Goal: Information Seeking & Learning: Learn about a topic

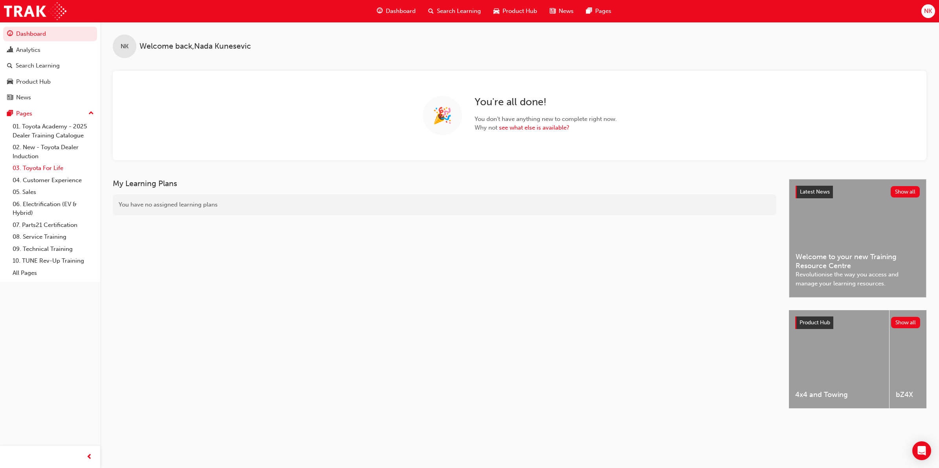
click at [46, 171] on link "03. Toyota For Life" at bounding box center [53, 168] width 88 height 12
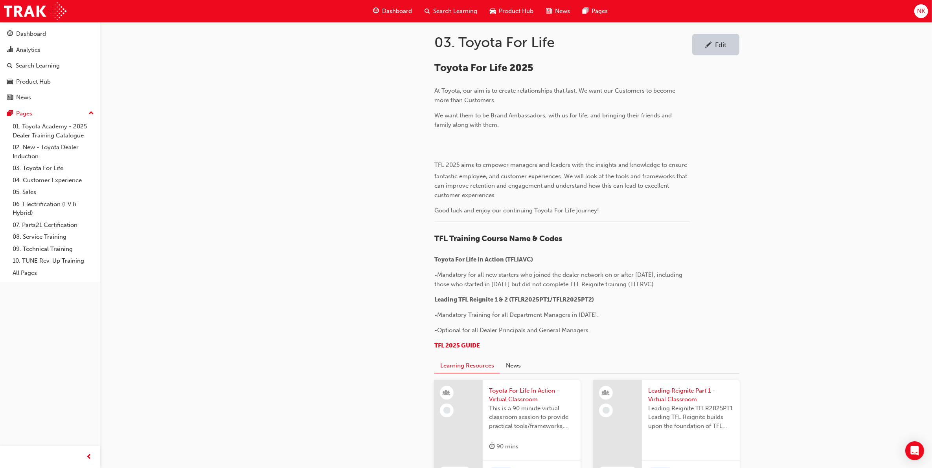
scroll to position [196, 0]
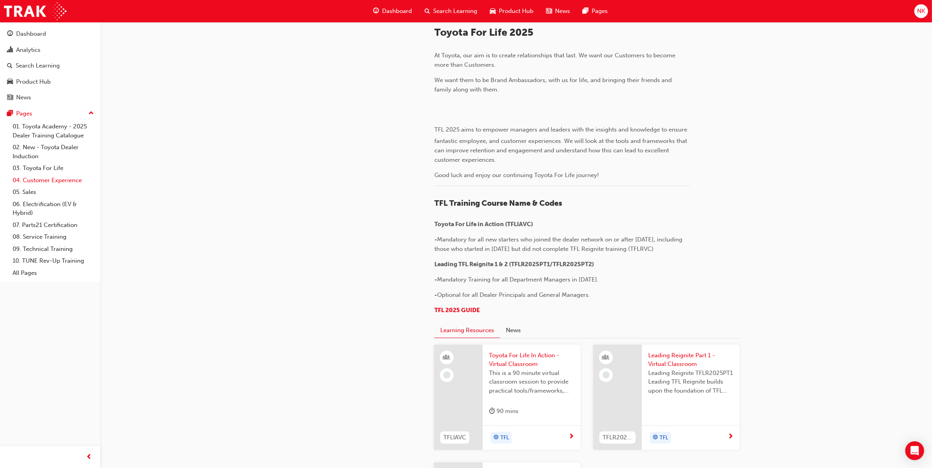
click at [51, 179] on link "04. Customer Experience" at bounding box center [53, 180] width 88 height 12
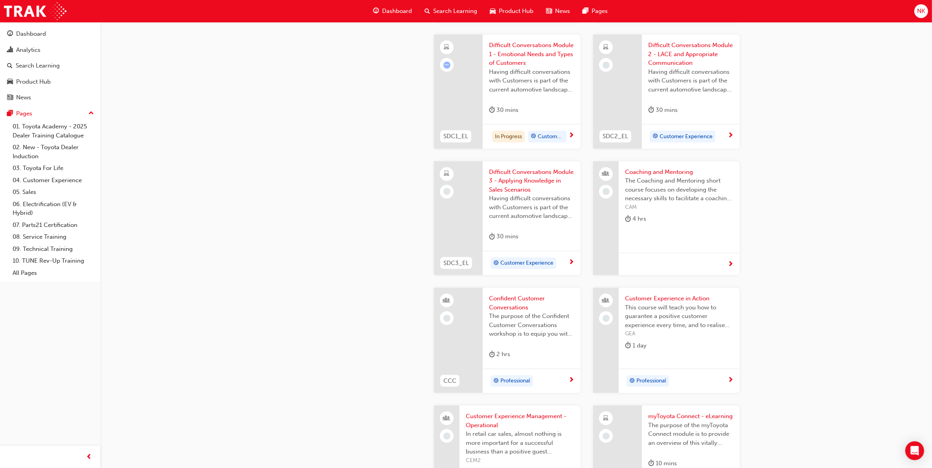
scroll to position [835, 0]
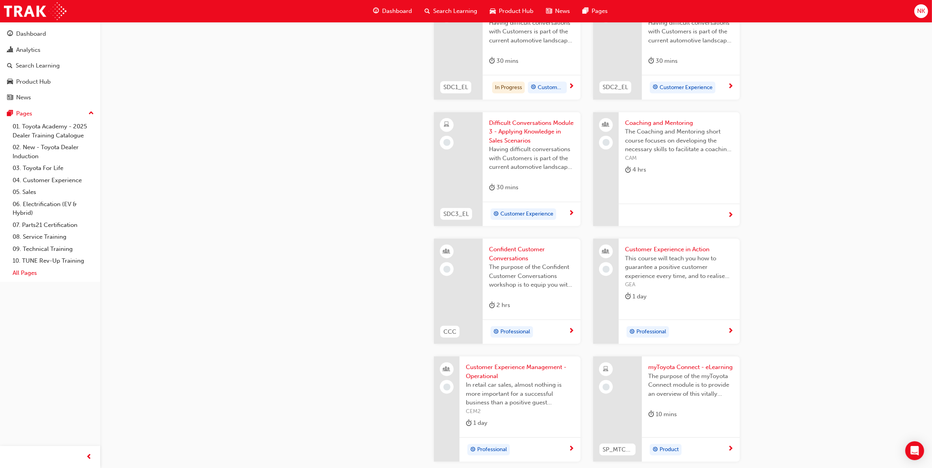
click at [18, 275] on link "All Pages" at bounding box center [53, 273] width 88 height 12
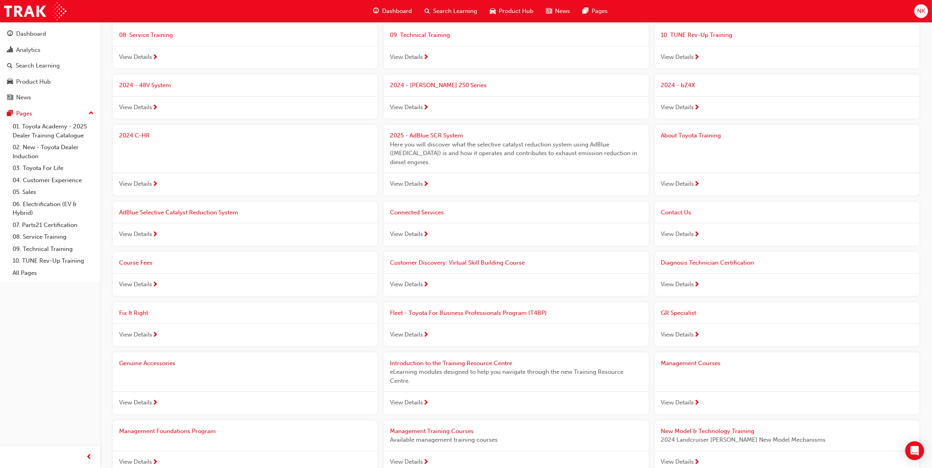
scroll to position [295, 0]
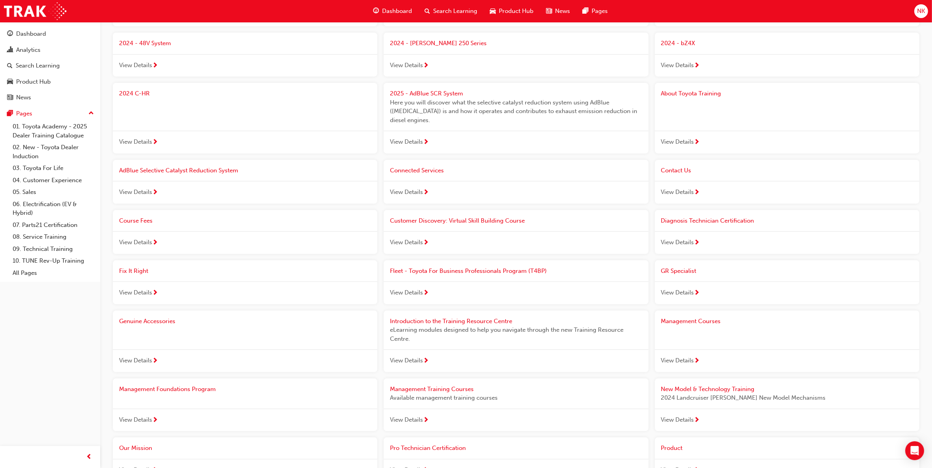
click at [444, 386] on span "Management Training Courses" at bounding box center [432, 389] width 84 height 7
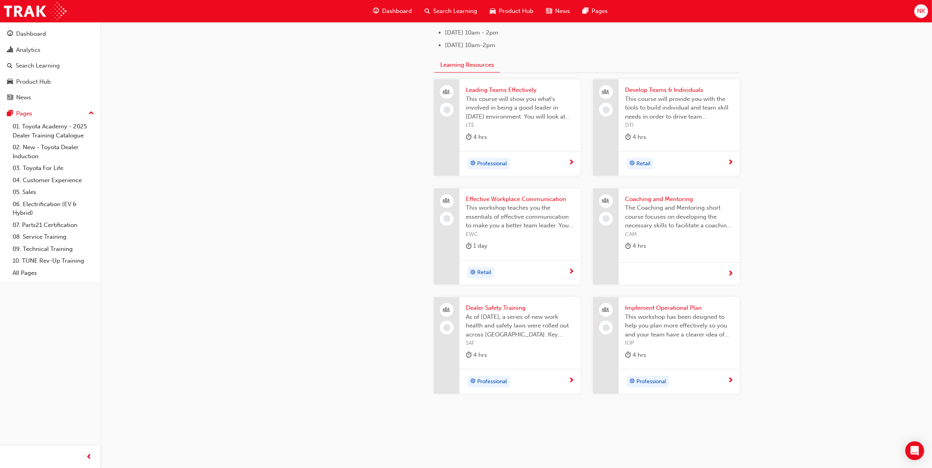
scroll to position [688, 0]
drag, startPoint x: 43, startPoint y: 70, endPoint x: 52, endPoint y: 70, distance: 9.0
click at [43, 70] on div "Search Learning" at bounding box center [38, 65] width 44 height 9
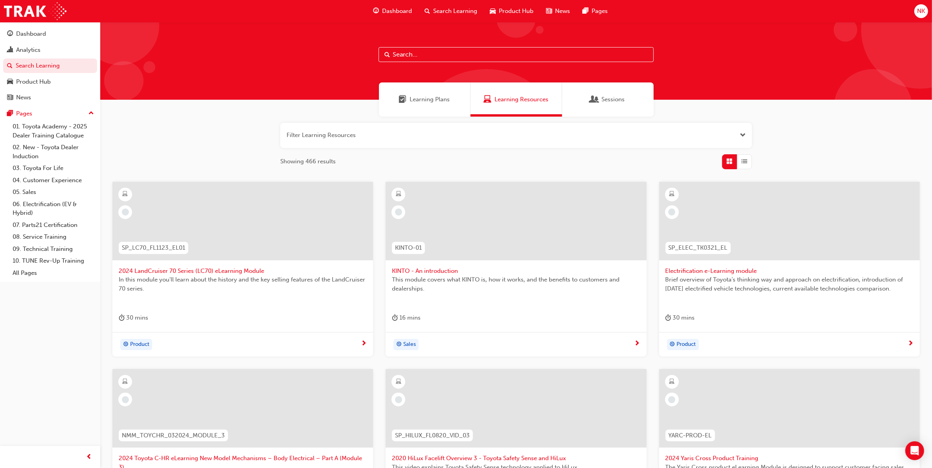
click at [451, 54] on input "text" at bounding box center [515, 54] width 275 height 15
type input "dsms"
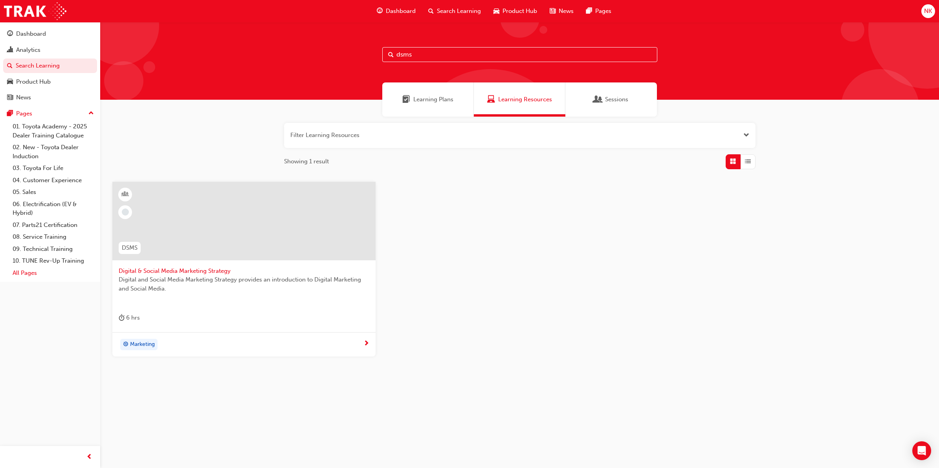
click at [28, 273] on link "All Pages" at bounding box center [53, 273] width 88 height 12
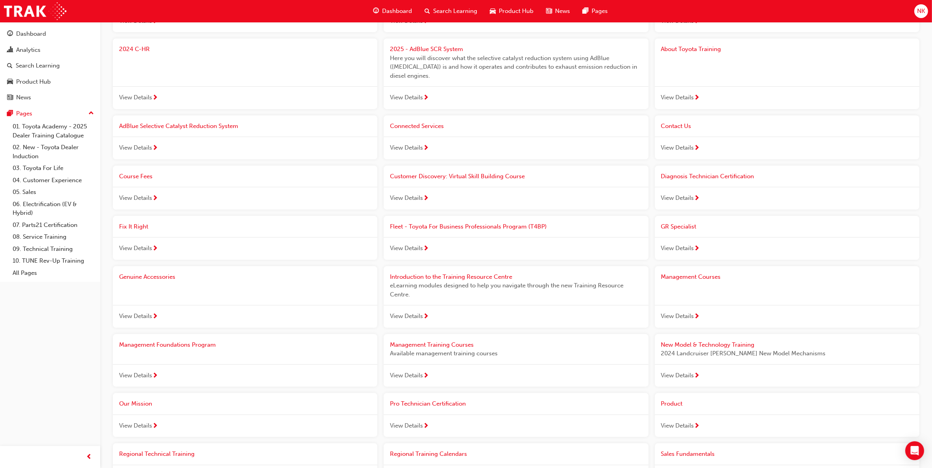
scroll to position [344, 0]
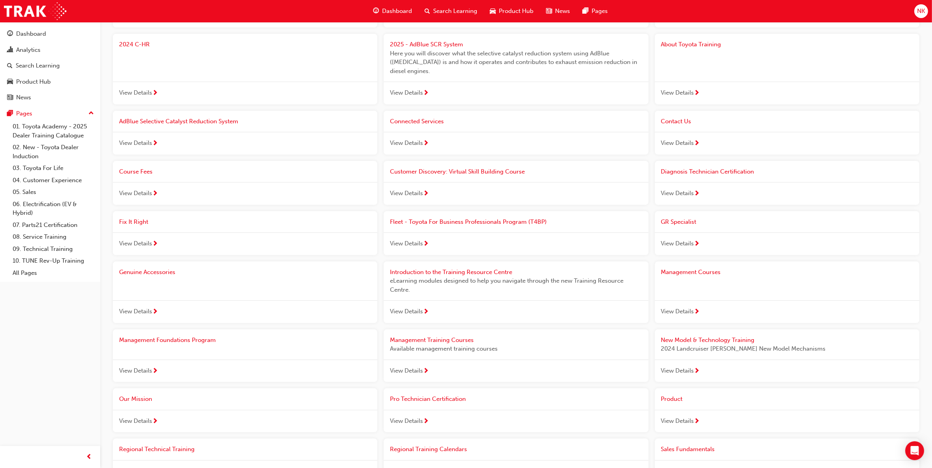
click at [448, 337] on span "Management Training Courses" at bounding box center [432, 340] width 84 height 7
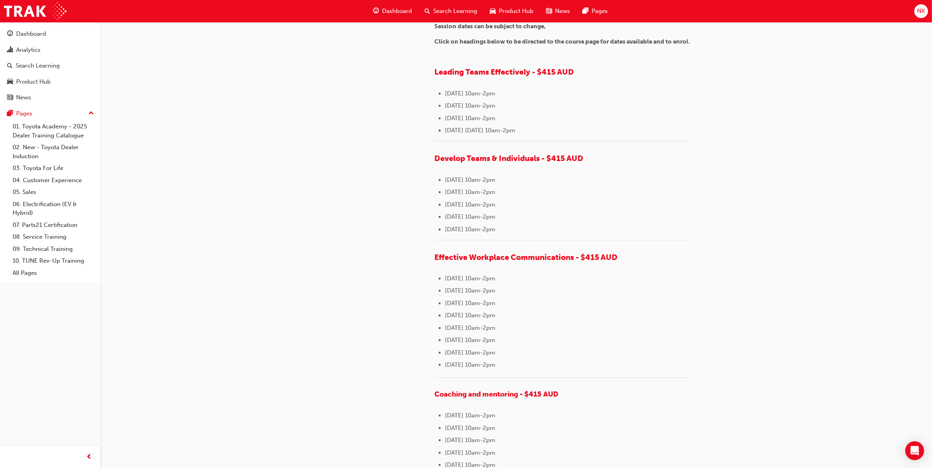
scroll to position [196, 0]
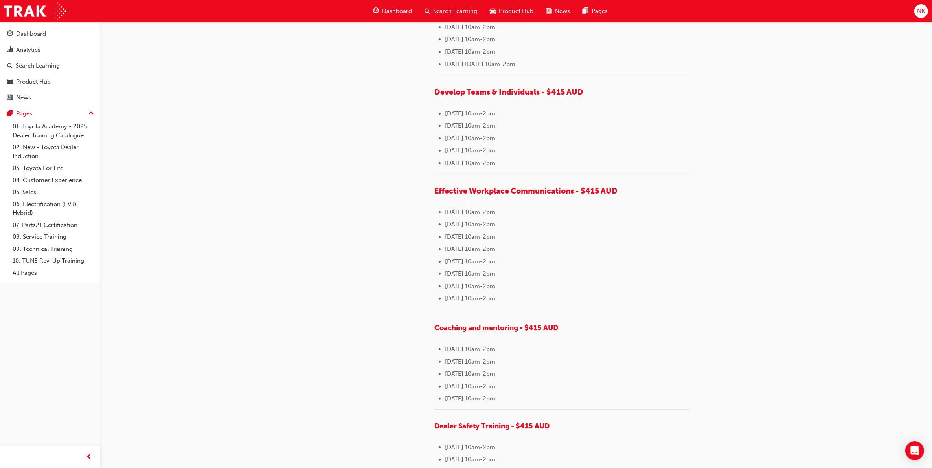
click at [676, 217] on li "[DATE] 10am-2pm" at bounding box center [567, 211] width 245 height 9
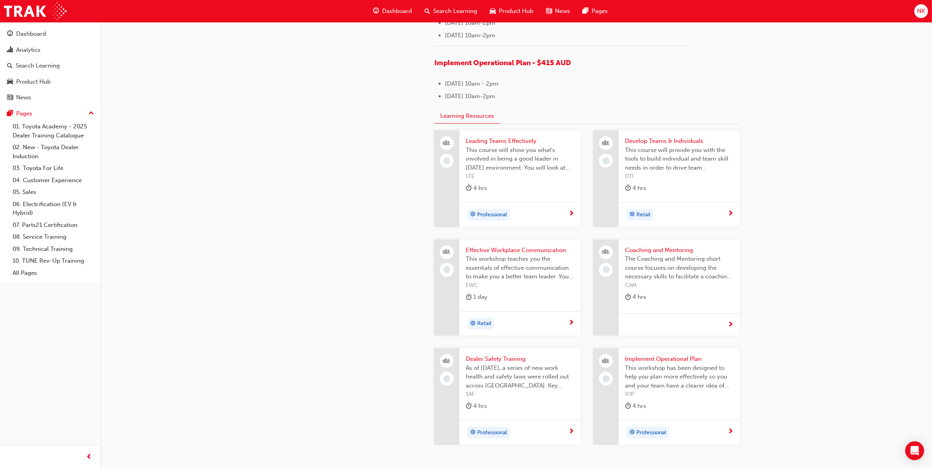
scroll to position [688, 0]
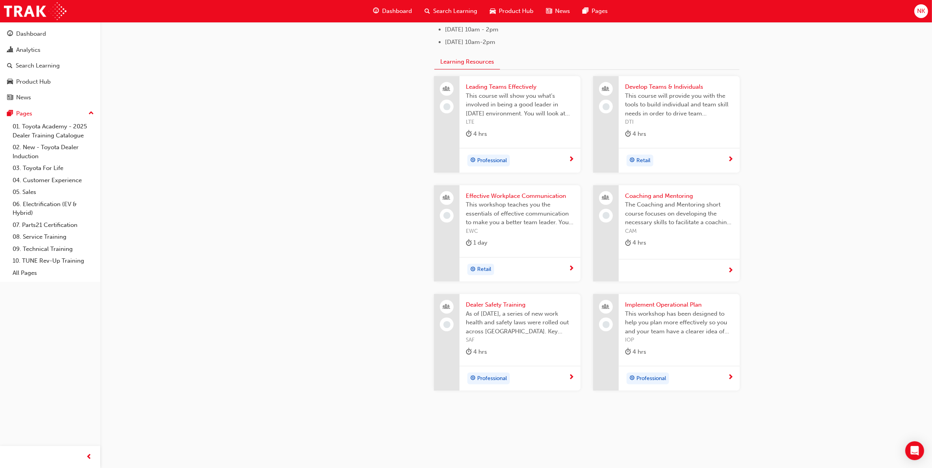
click at [645, 310] on span "Implement Operational Plan" at bounding box center [679, 305] width 108 height 9
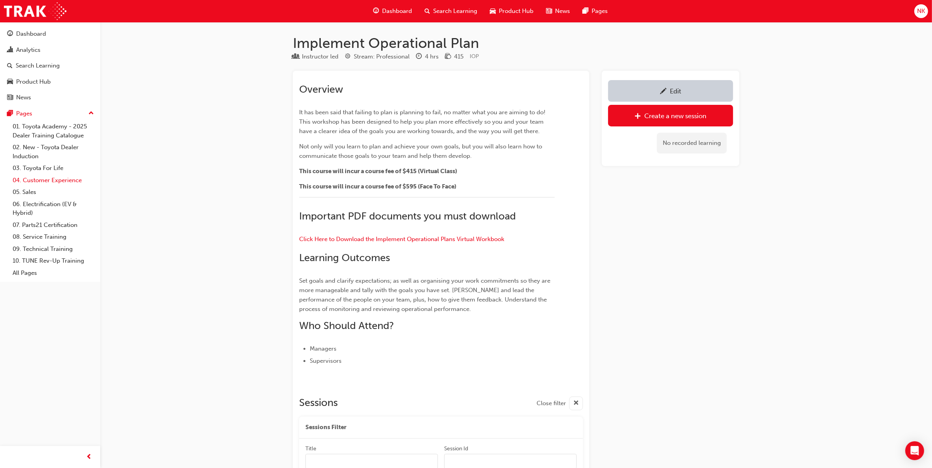
drag, startPoint x: 34, startPoint y: 182, endPoint x: 28, endPoint y: 186, distance: 7.6
click at [34, 182] on link "04. Customer Experience" at bounding box center [53, 180] width 88 height 12
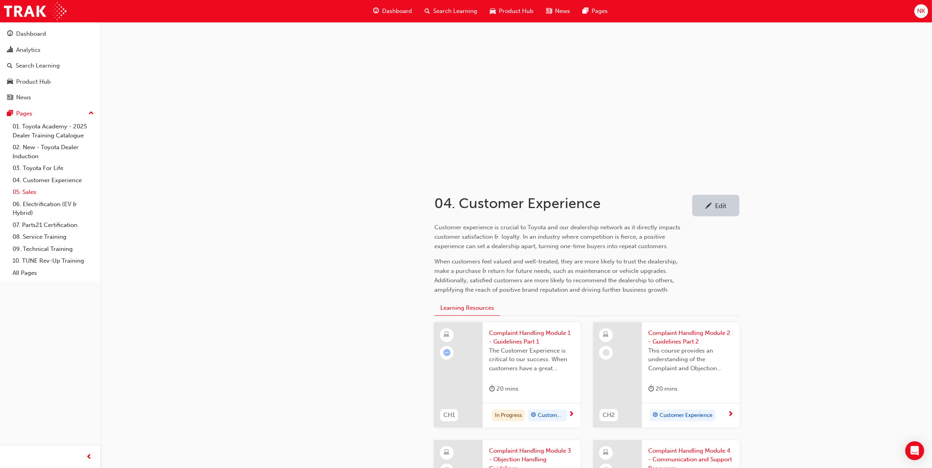
click at [24, 194] on link "05. Sales" at bounding box center [53, 192] width 88 height 12
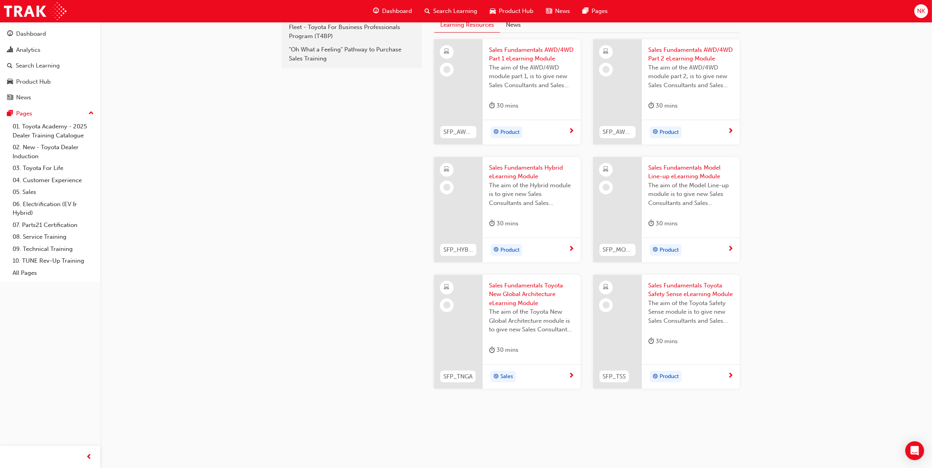
scroll to position [222, 0]
click at [46, 225] on link "07. Parts21 Certification" at bounding box center [53, 225] width 88 height 12
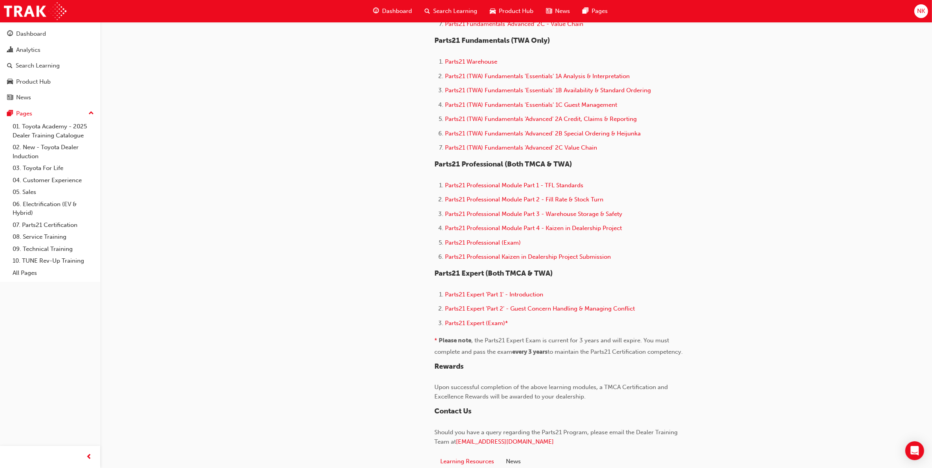
scroll to position [540, 0]
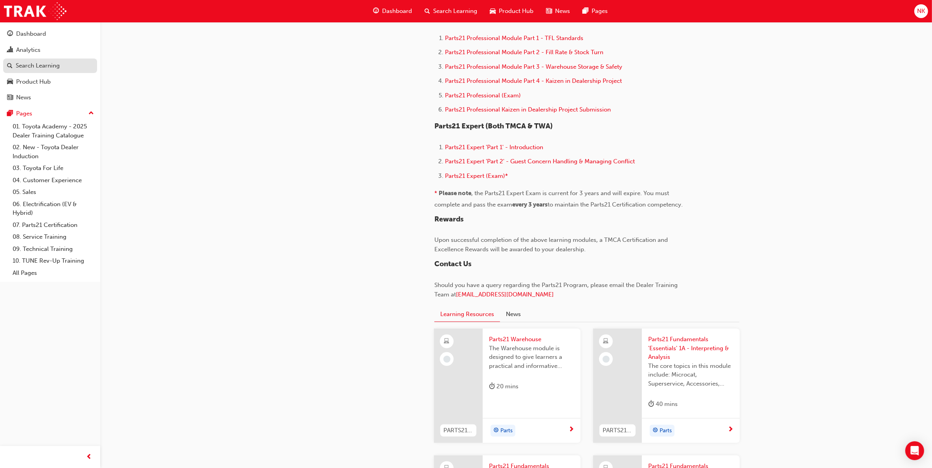
click at [52, 61] on div "Search Learning" at bounding box center [50, 66] width 86 height 10
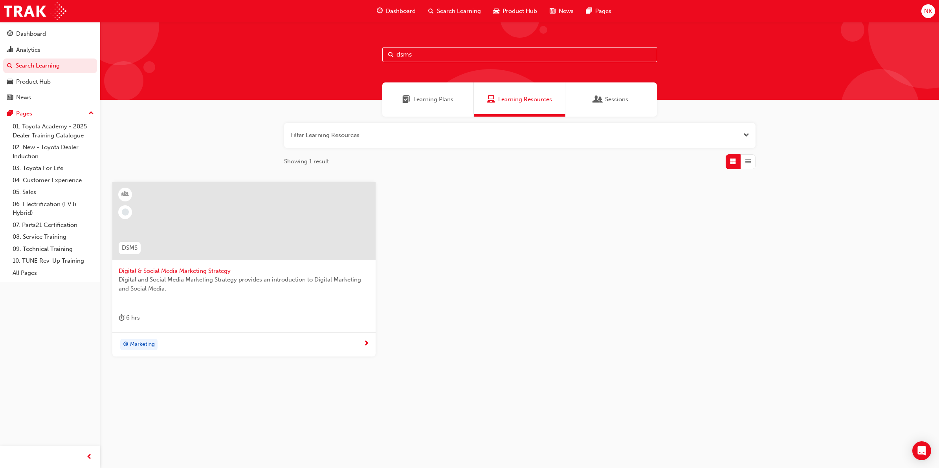
drag, startPoint x: 437, startPoint y: 53, endPoint x: 306, endPoint y: 50, distance: 130.1
click at [306, 50] on div "dsms" at bounding box center [519, 61] width 839 height 78
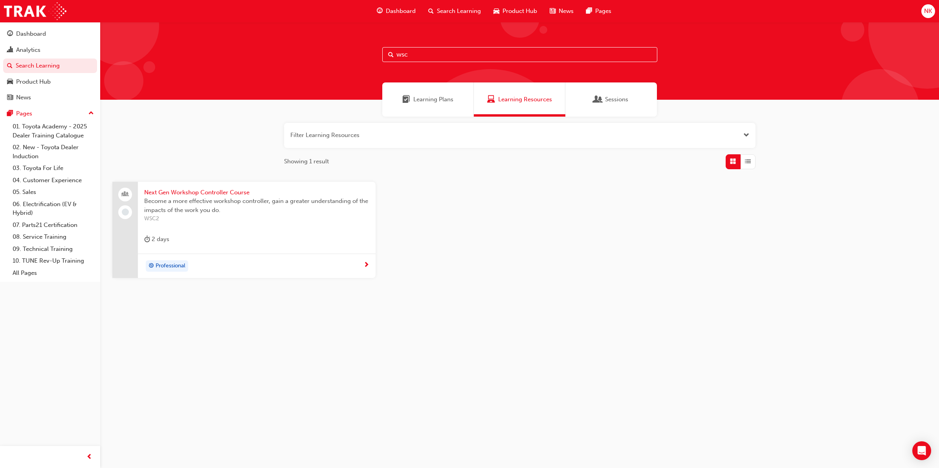
drag, startPoint x: 423, startPoint y: 52, endPoint x: 362, endPoint y: 56, distance: 61.4
click at [362, 56] on div "wsc" at bounding box center [519, 61] width 839 height 78
type input "fss"
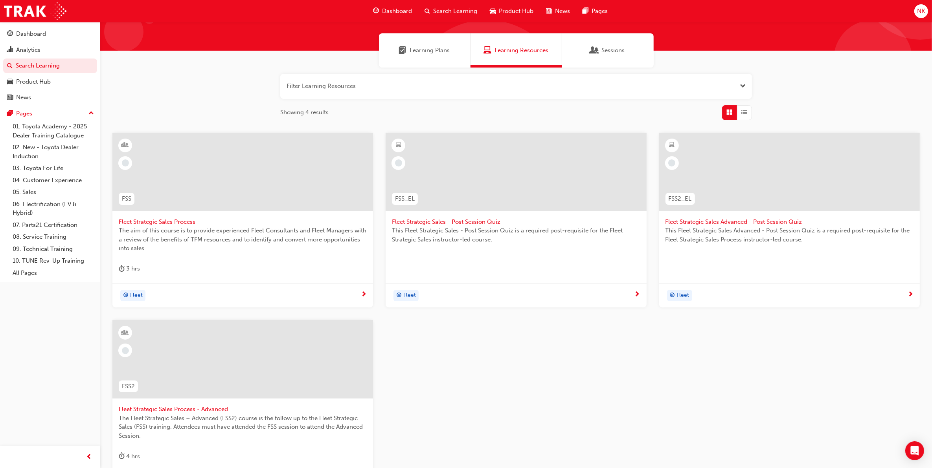
scroll to position [98, 0]
